Goal: Information Seeking & Learning: Learn about a topic

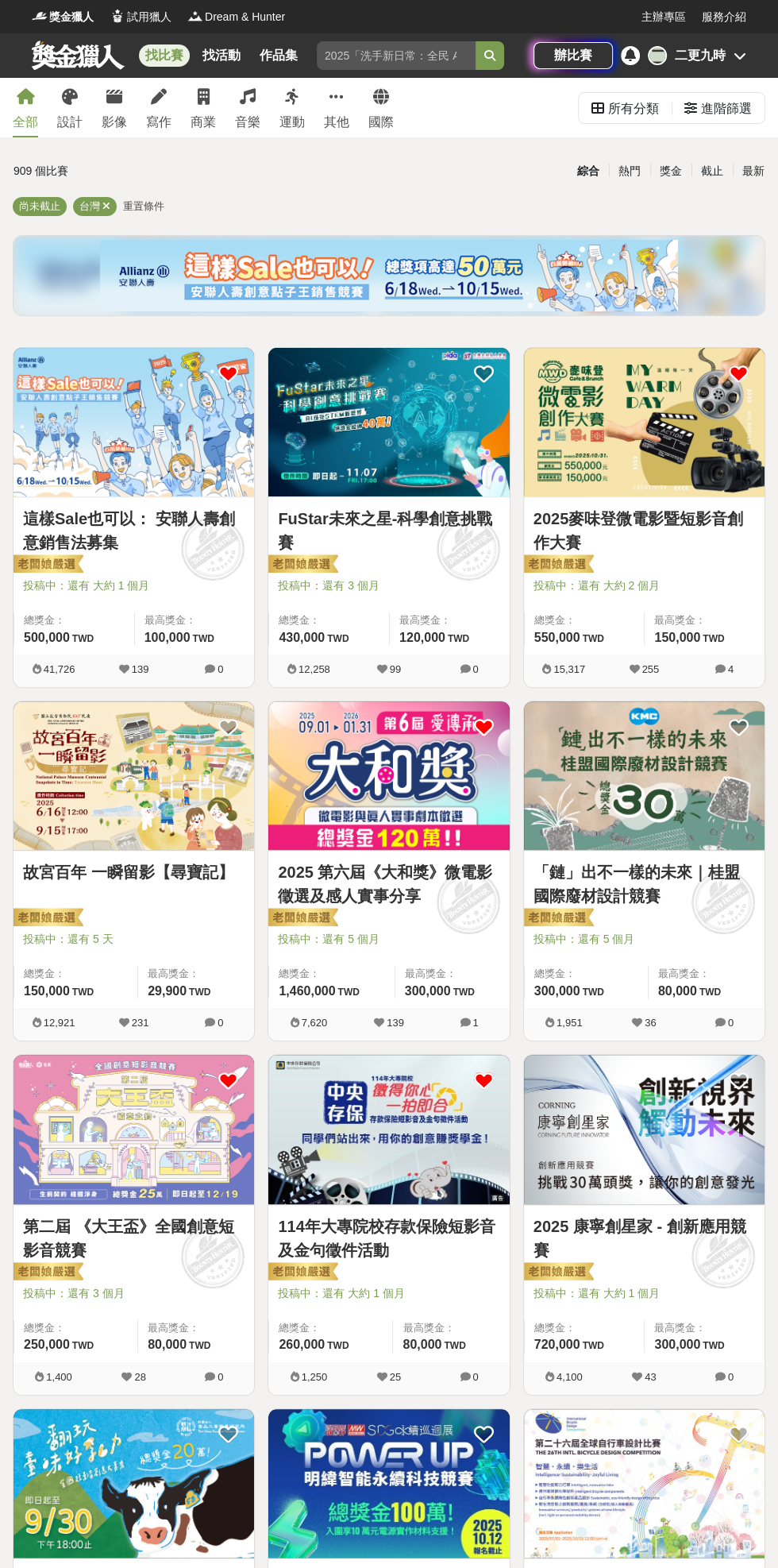
click at [753, 171] on div "最新" at bounding box center [753, 171] width 42 height 28
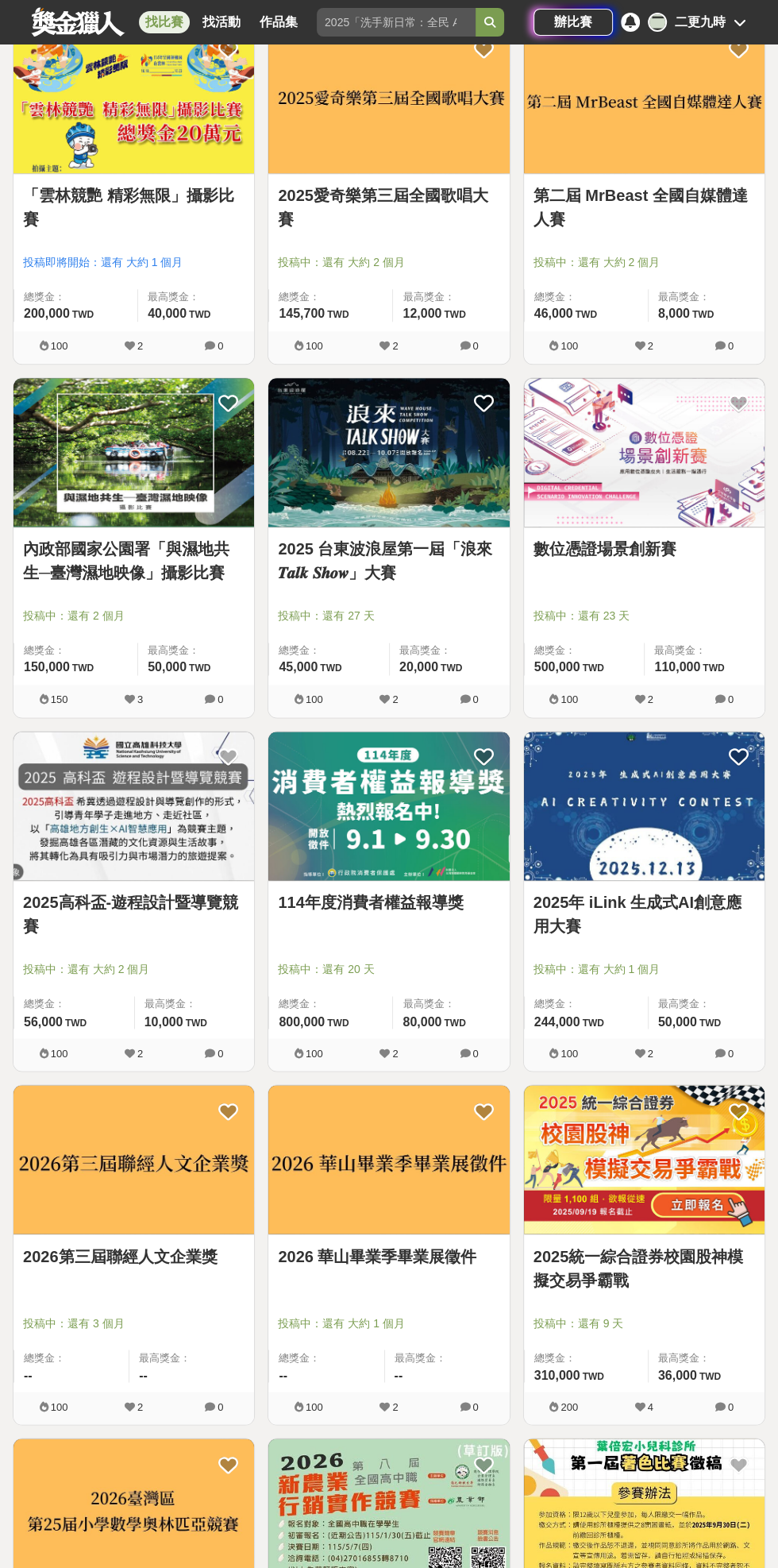
scroll to position [1045, 0]
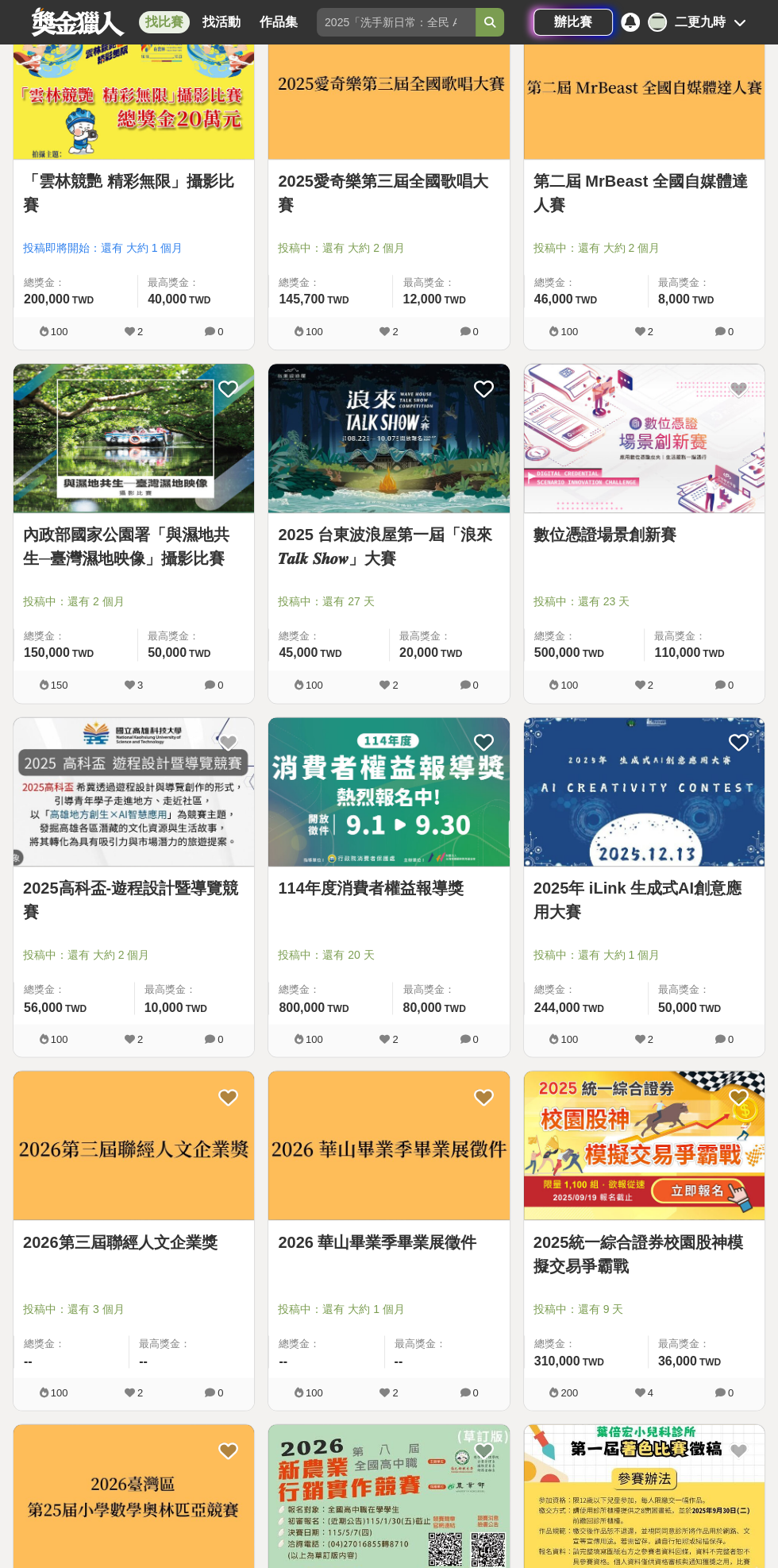
click at [403, 829] on img at bounding box center [388, 791] width 240 height 149
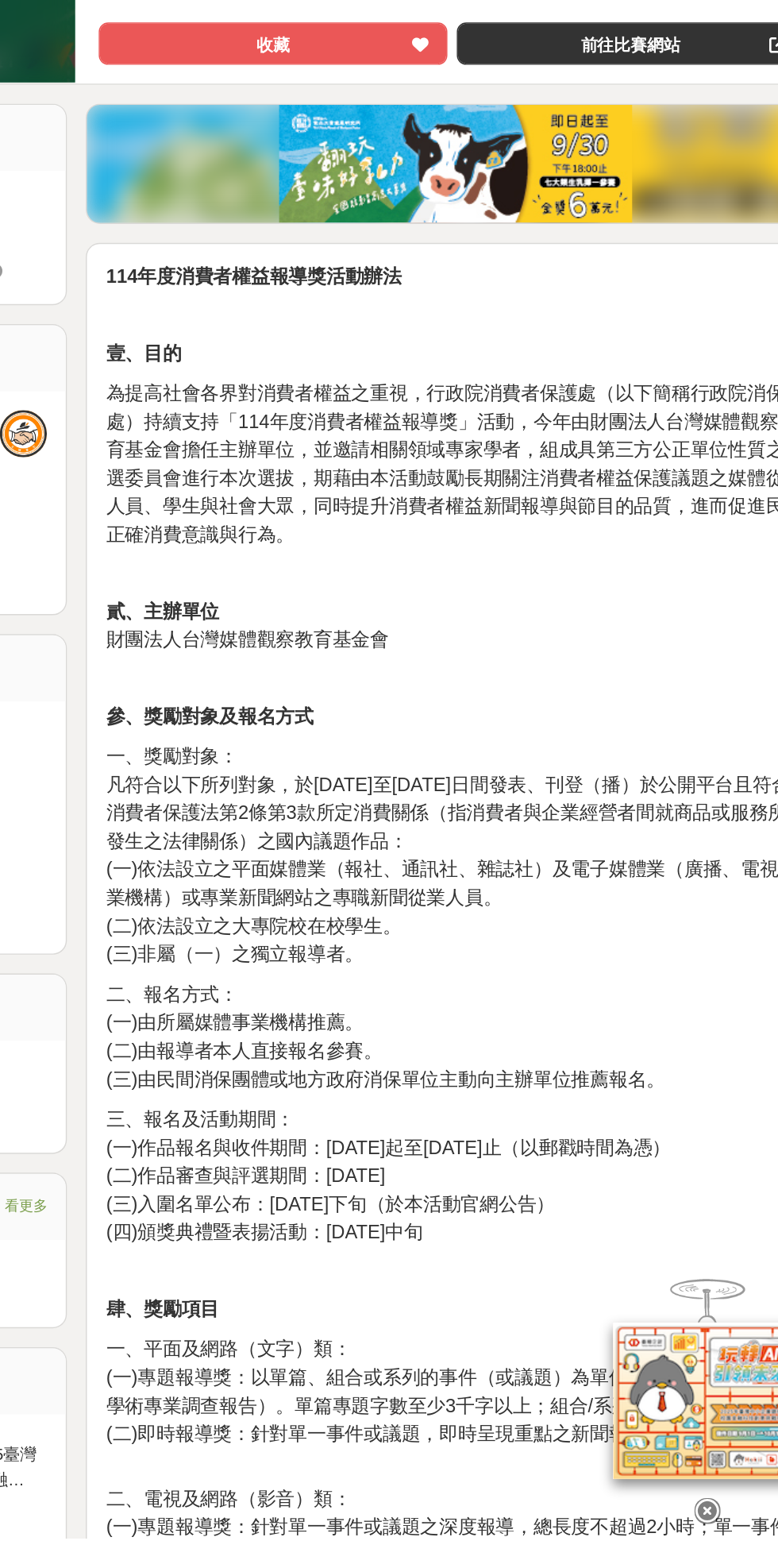
scroll to position [7, 0]
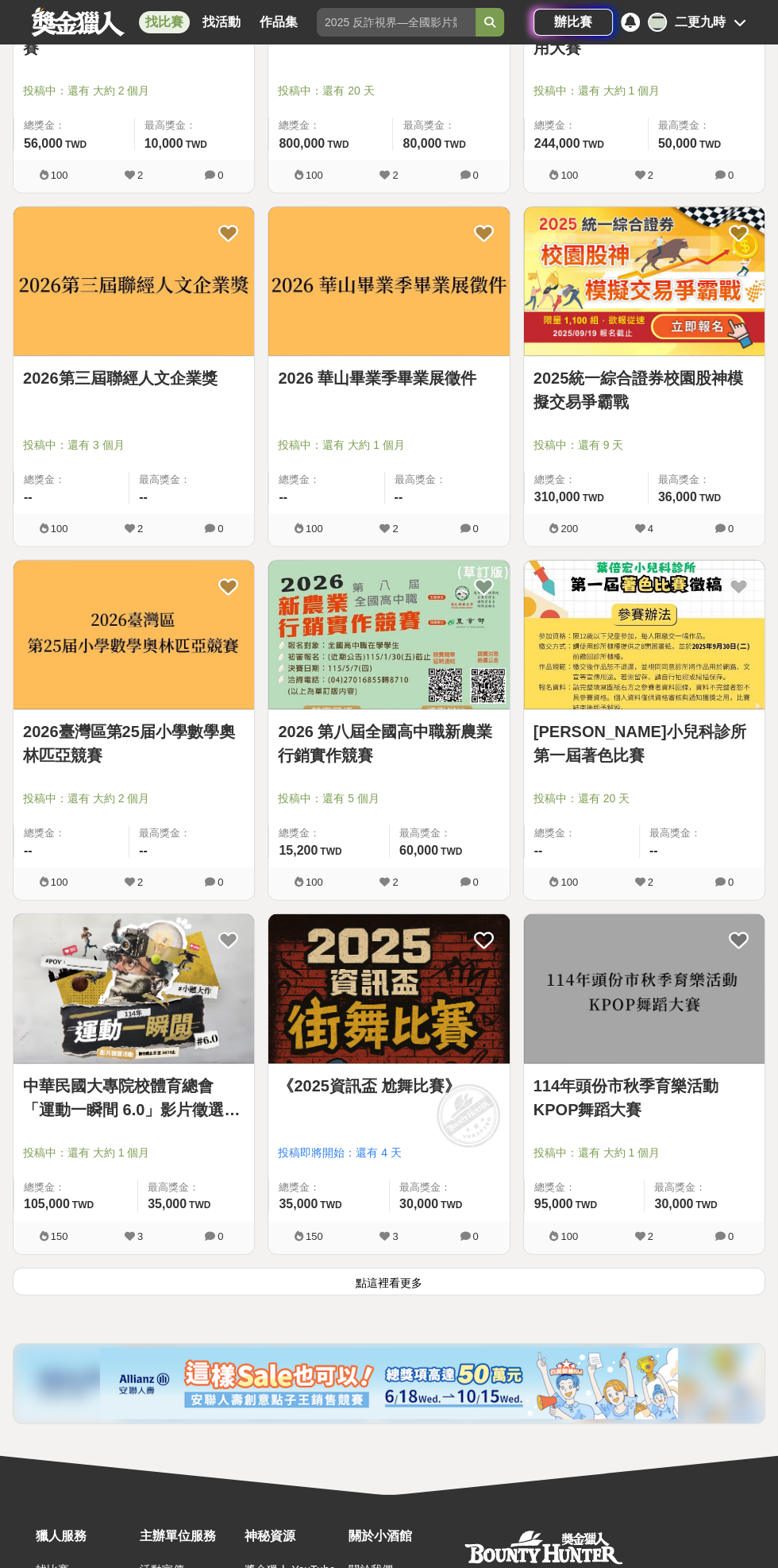
scroll to position [1936, 0]
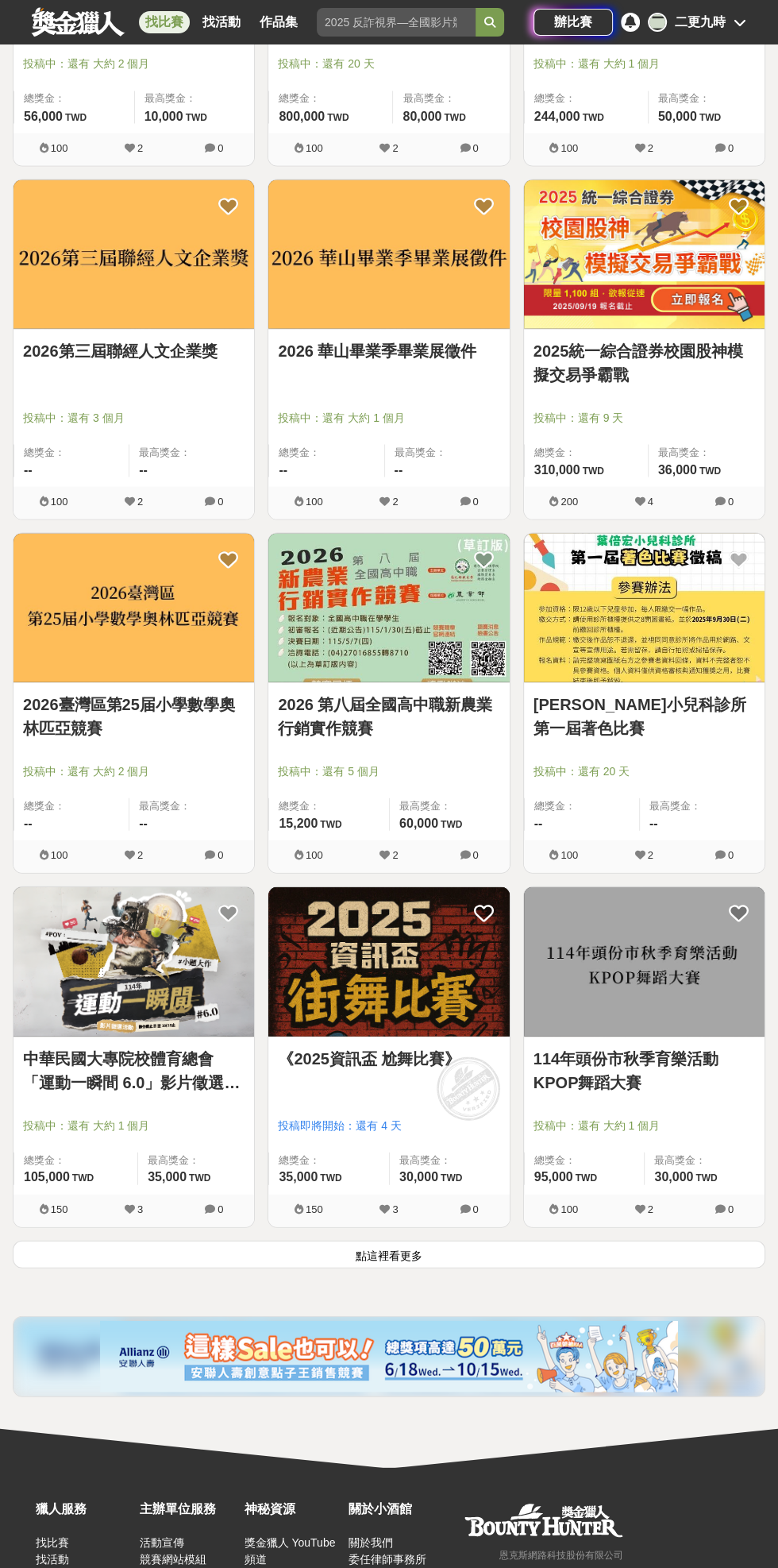
click at [505, 1256] on button "點這裡看更多" at bounding box center [389, 1253] width 753 height 28
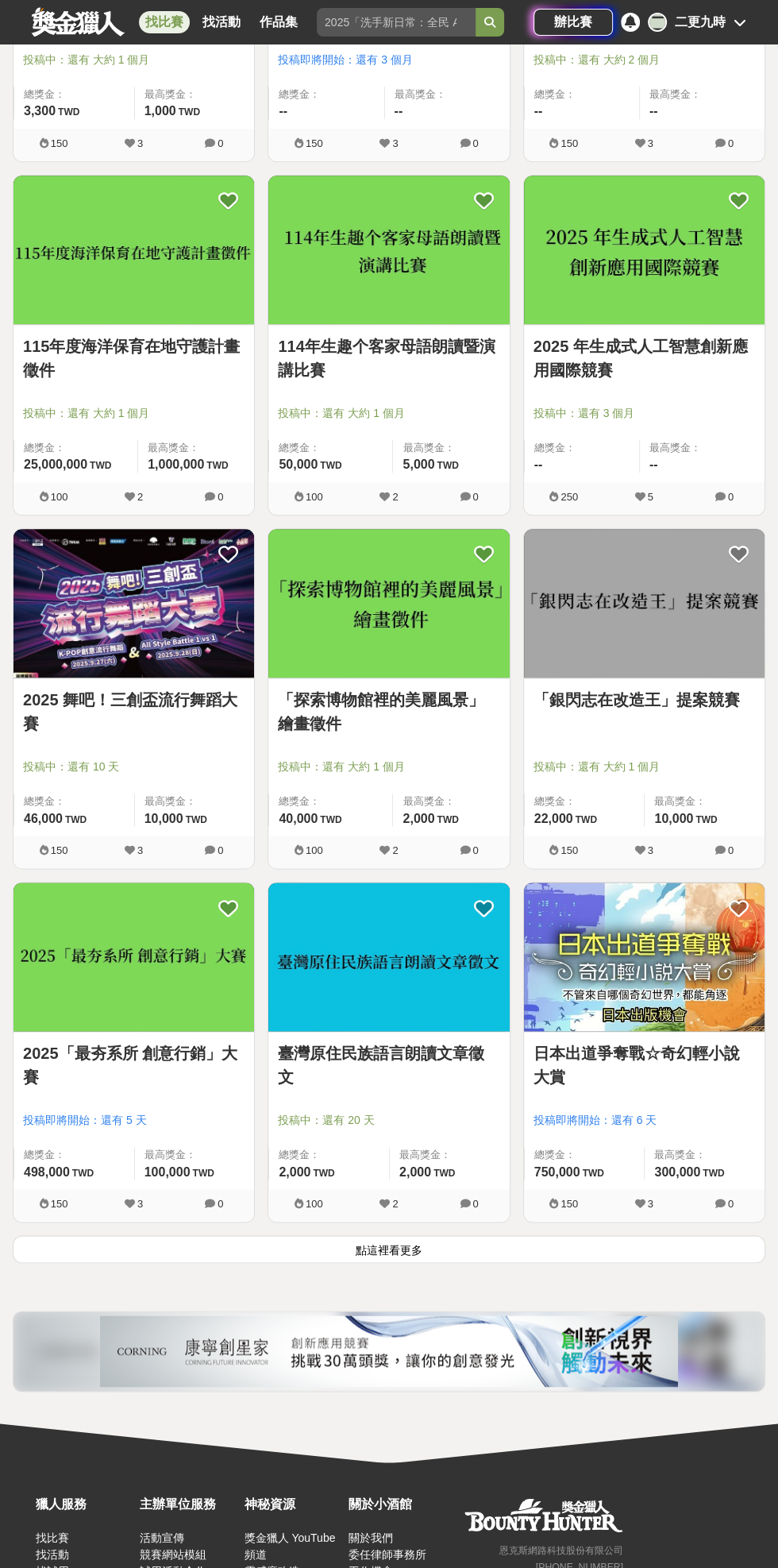
scroll to position [4775, 0]
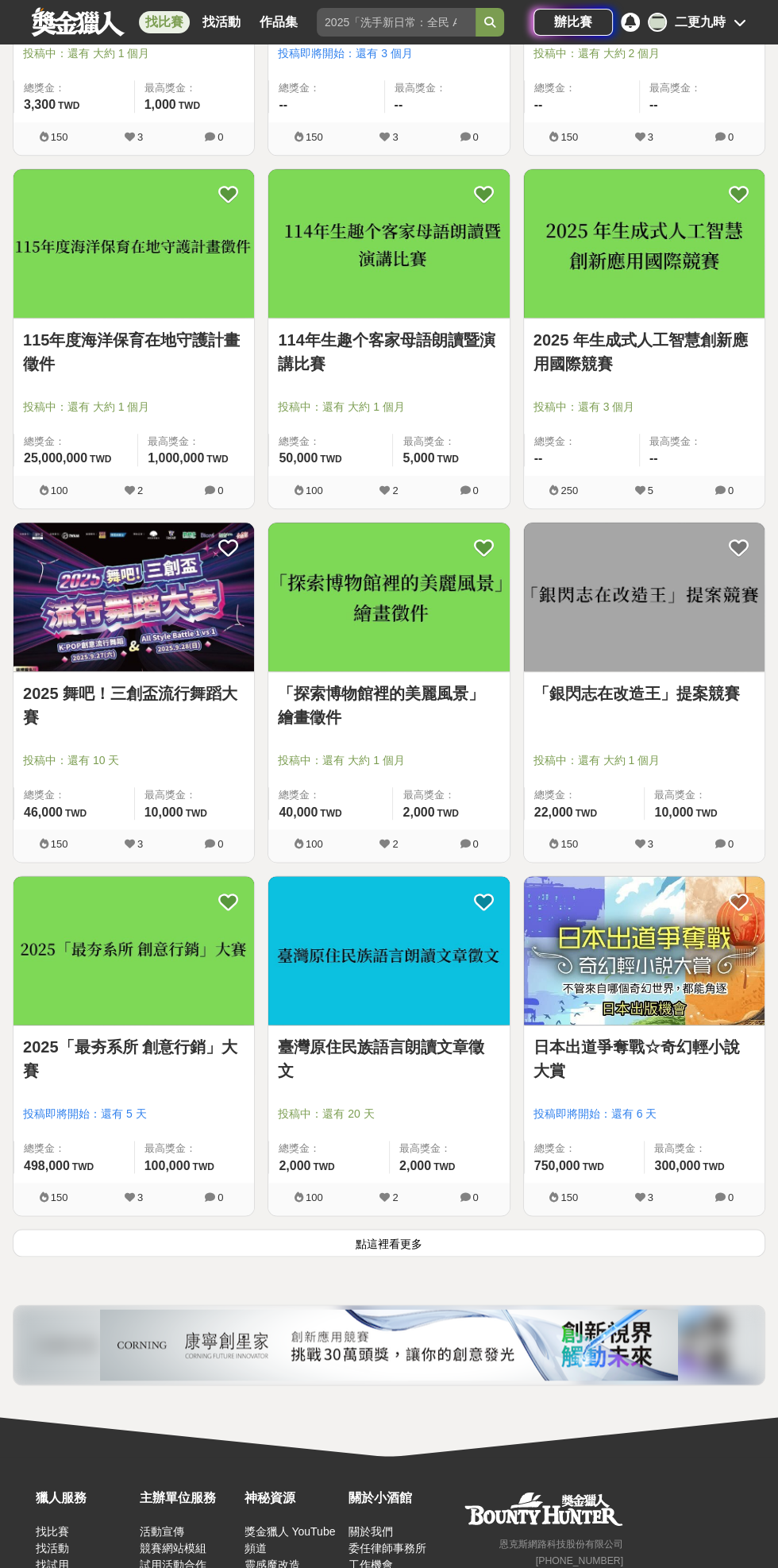
click at [531, 1246] on button "點這裡看更多" at bounding box center [389, 1242] width 753 height 28
